Goal: Task Accomplishment & Management: Use online tool/utility

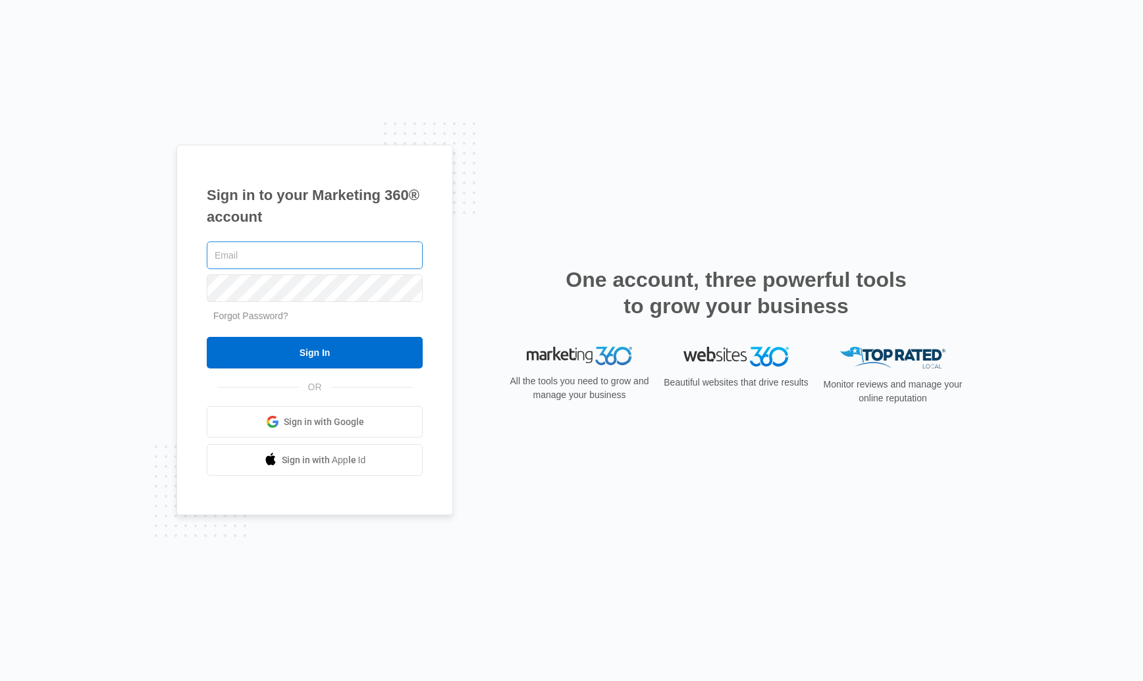
type input "[PERSON_NAME][EMAIL_ADDRESS][PERSON_NAME][DOMAIN_NAME]"
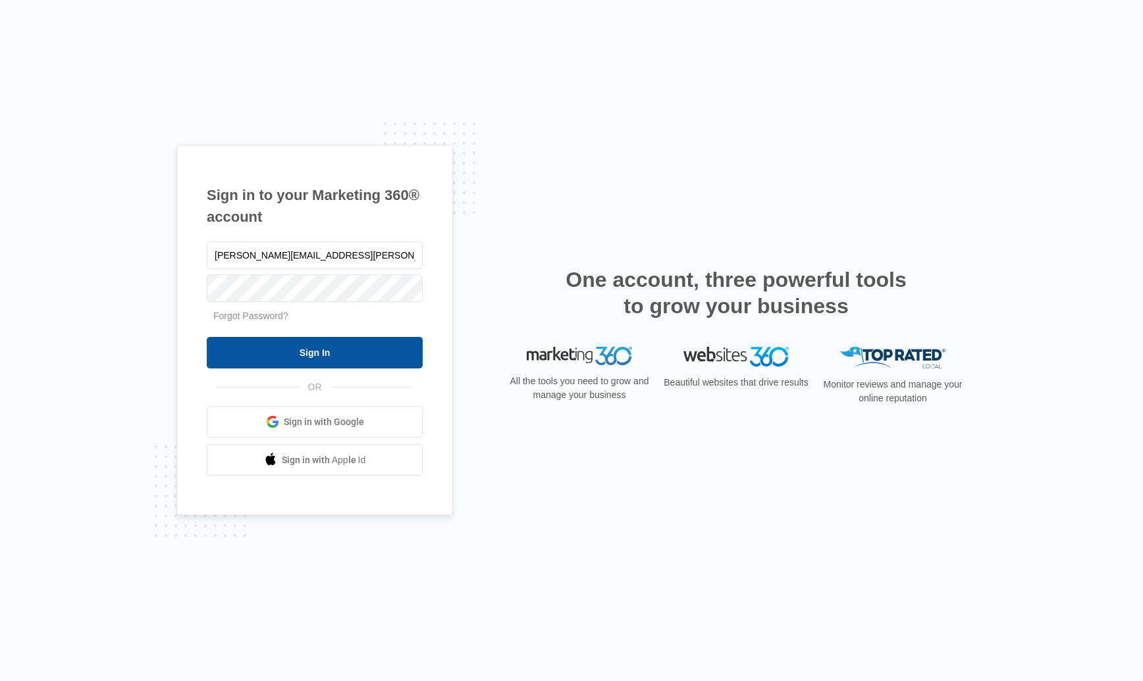
click at [320, 362] on input "Sign In" at bounding box center [315, 353] width 216 height 32
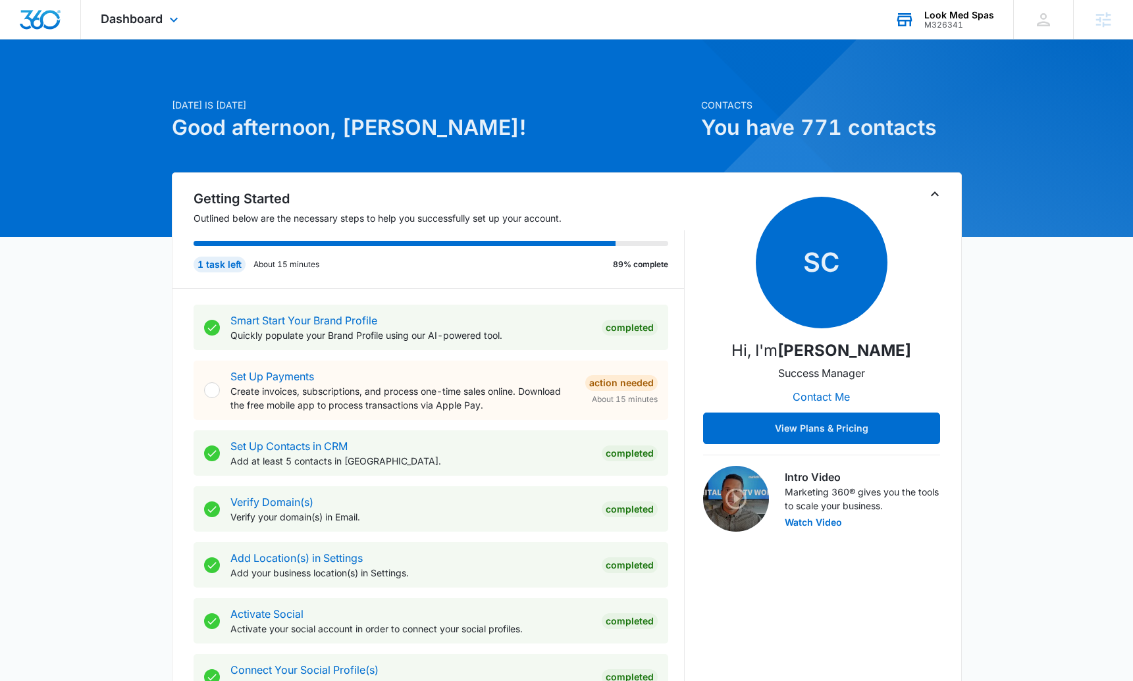
click at [971, 24] on div "M326341" at bounding box center [959, 24] width 70 height 9
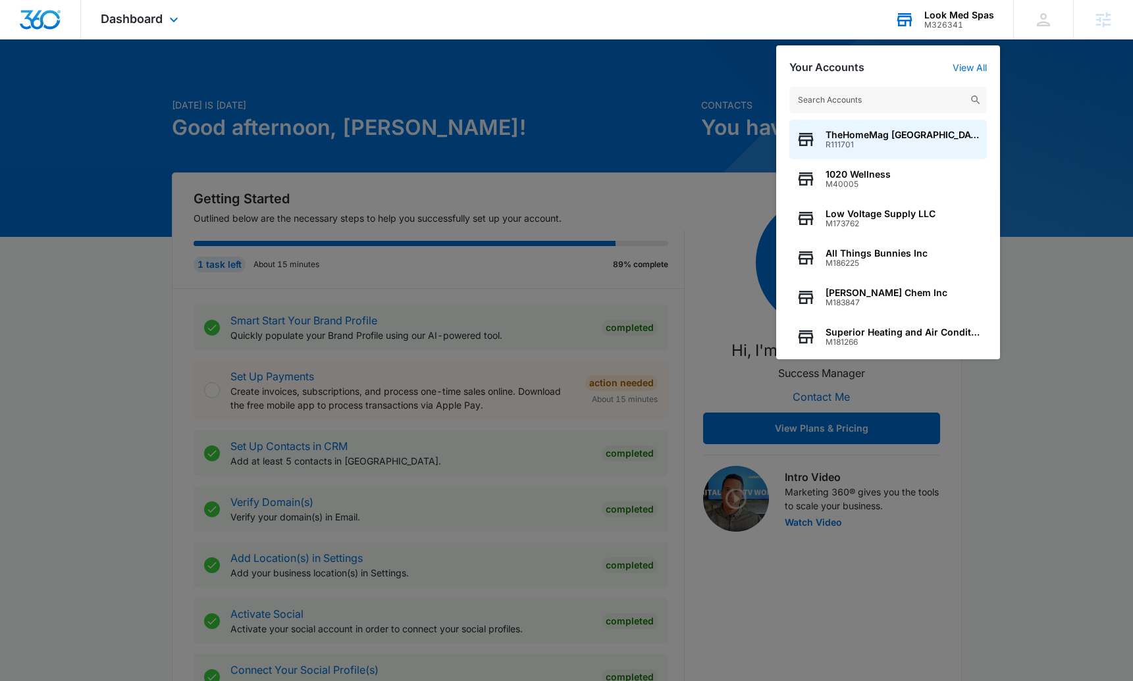
click at [850, 95] on input "text" at bounding box center [888, 100] width 198 height 26
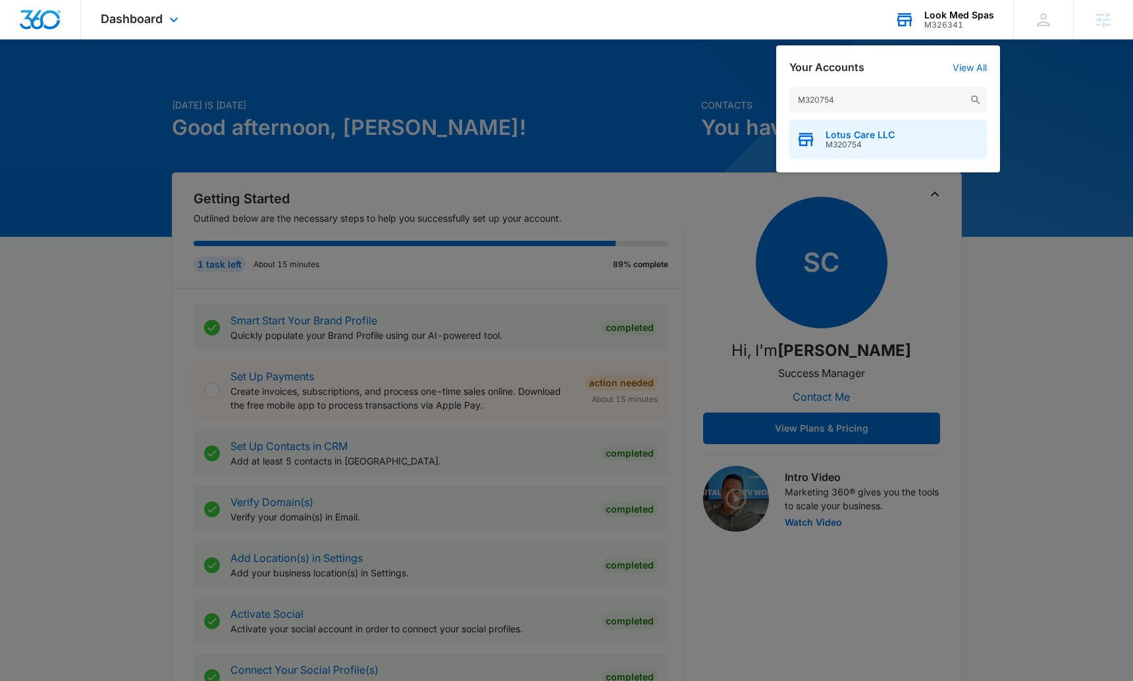
type input "M320754"
click at [889, 140] on span "Lotus Care LLC" at bounding box center [860, 135] width 69 height 11
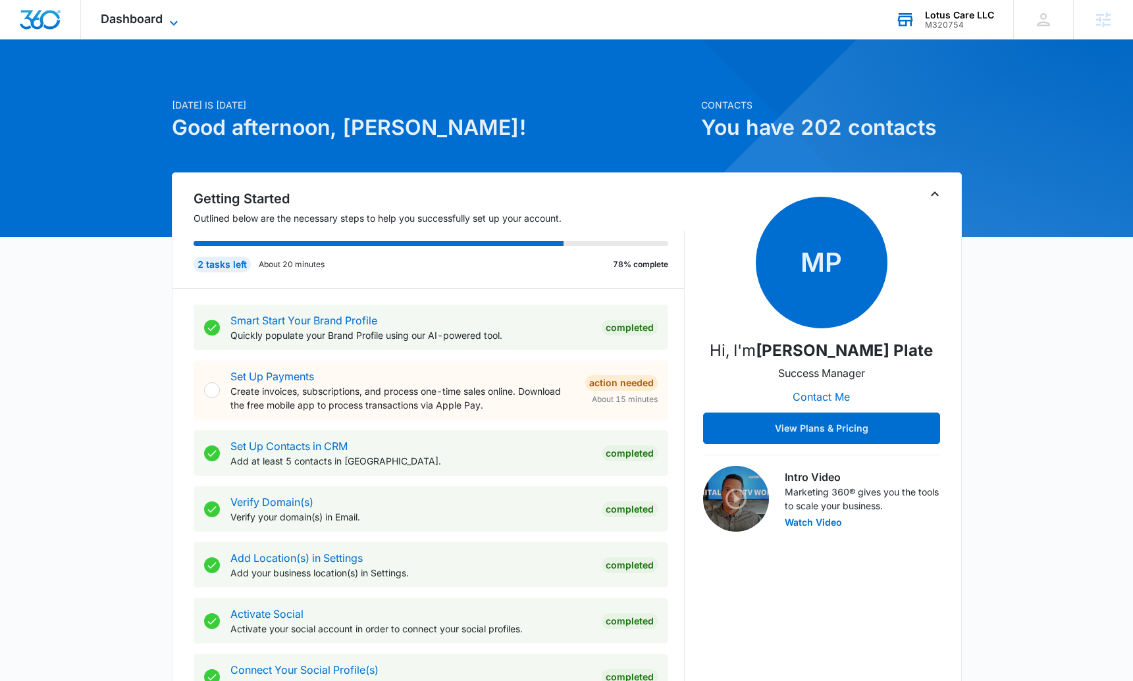
click at [157, 17] on span "Dashboard" at bounding box center [132, 19] width 62 height 14
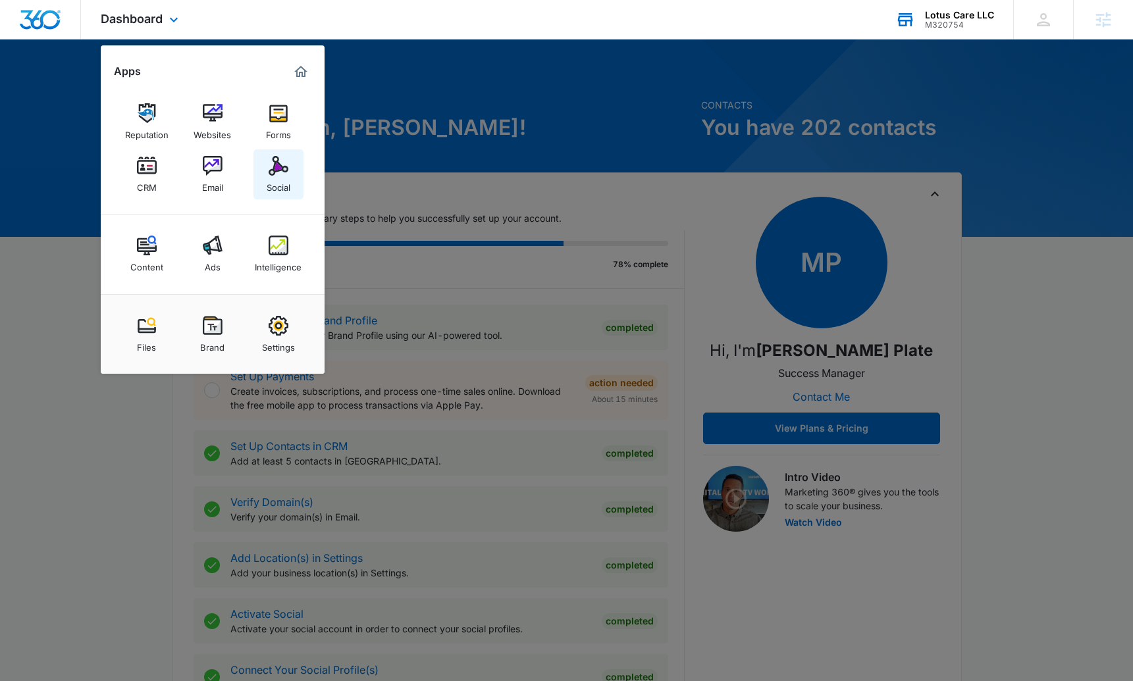
click at [271, 172] on img at bounding box center [279, 166] width 20 height 20
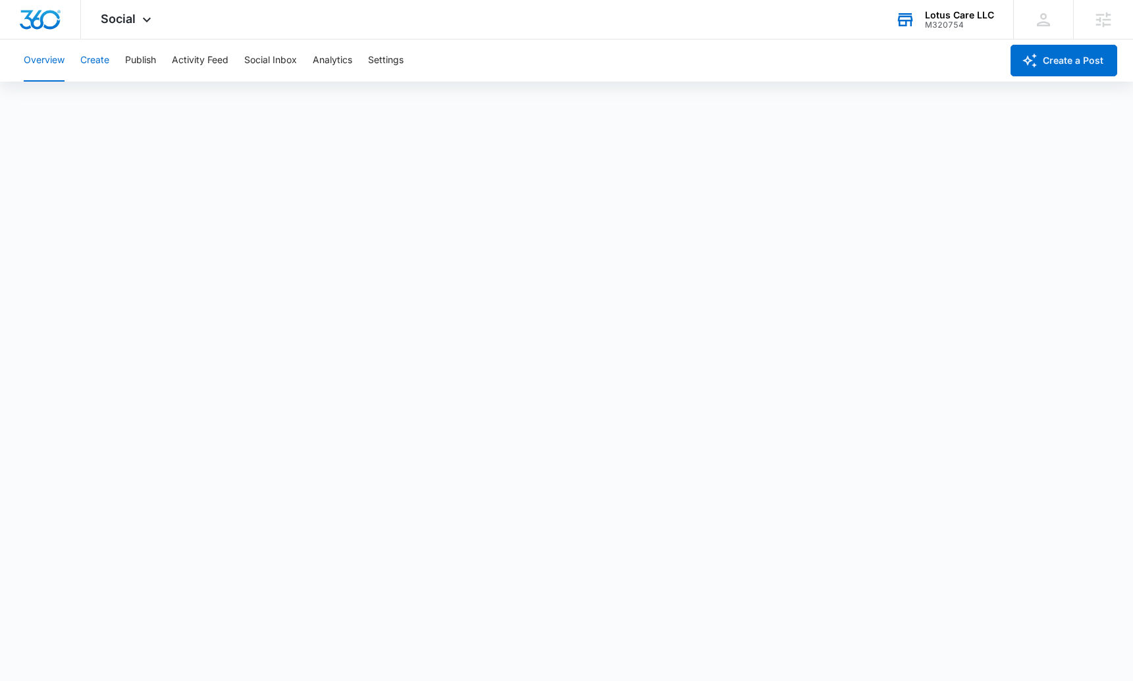
click at [95, 60] on button "Create" at bounding box center [94, 61] width 29 height 42
click at [124, 103] on button "Approvals" at bounding box center [129, 100] width 44 height 37
